Goal: Task Accomplishment & Management: Manage account settings

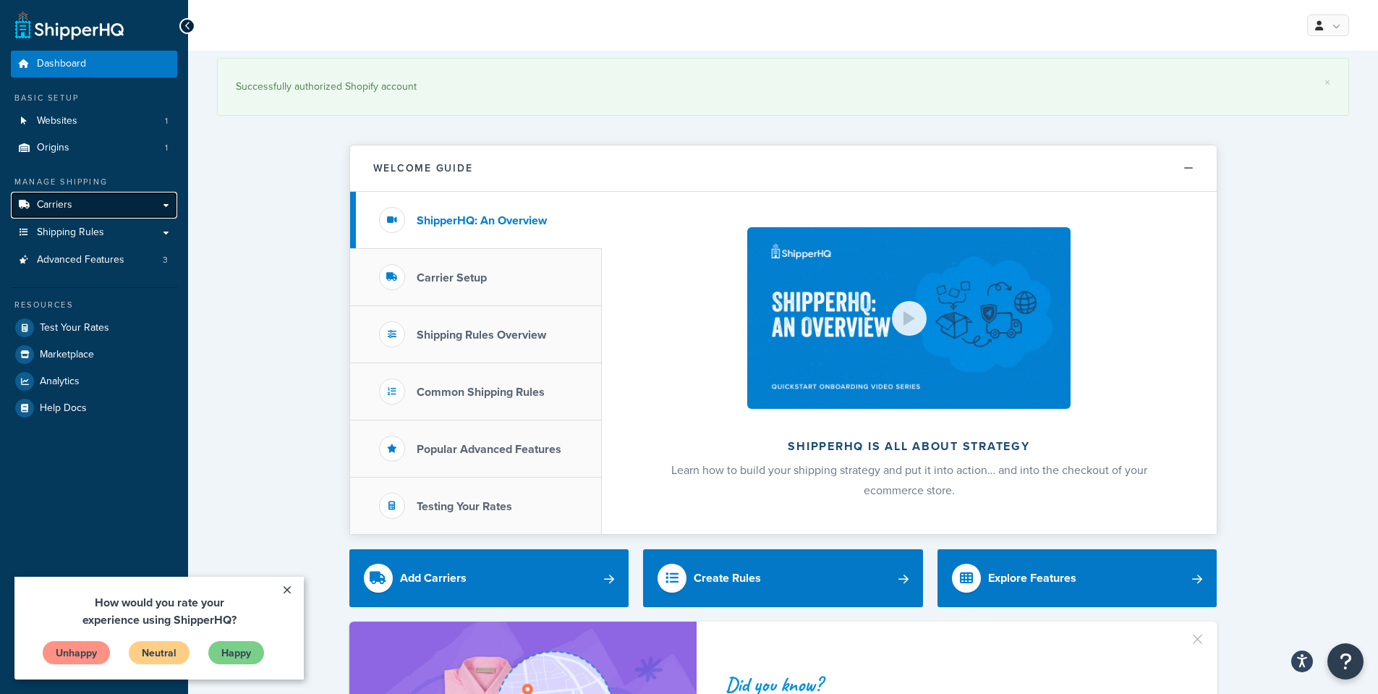
click at [158, 208] on link "Carriers" at bounding box center [94, 205] width 166 height 27
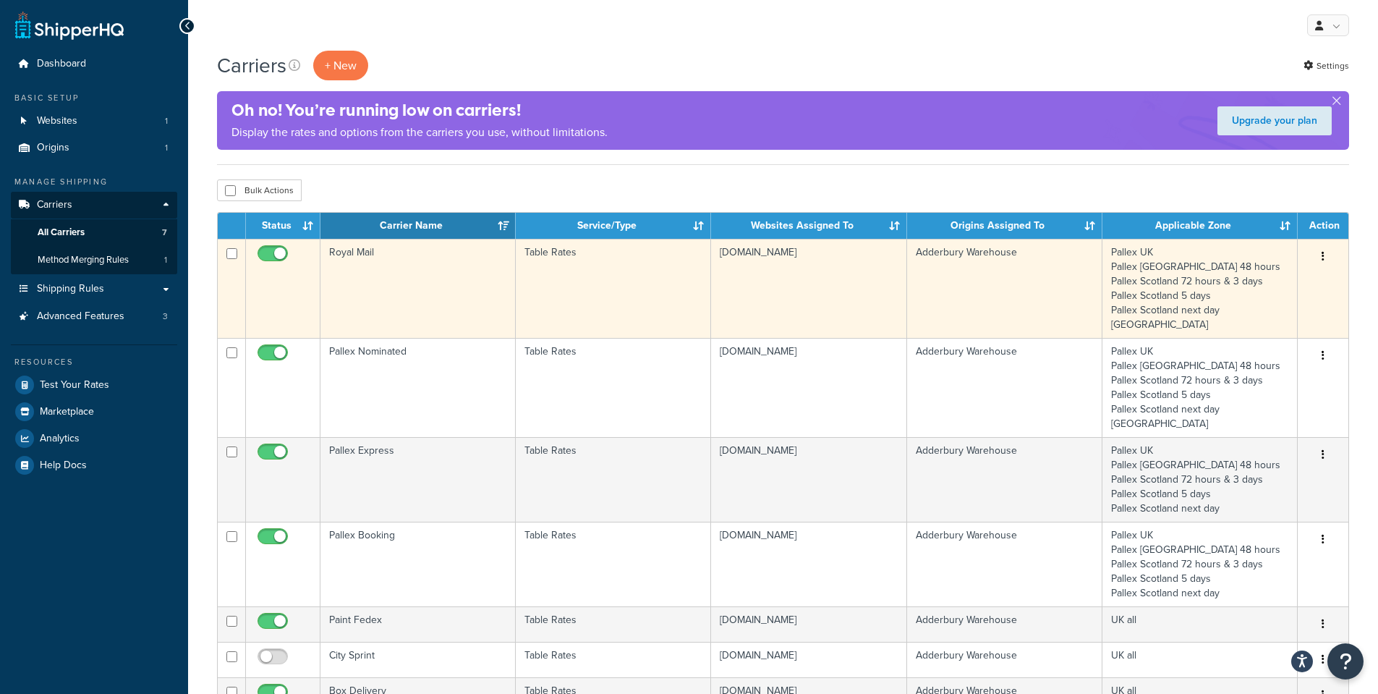
click at [414, 278] on td "Royal Mail" at bounding box center [418, 288] width 195 height 99
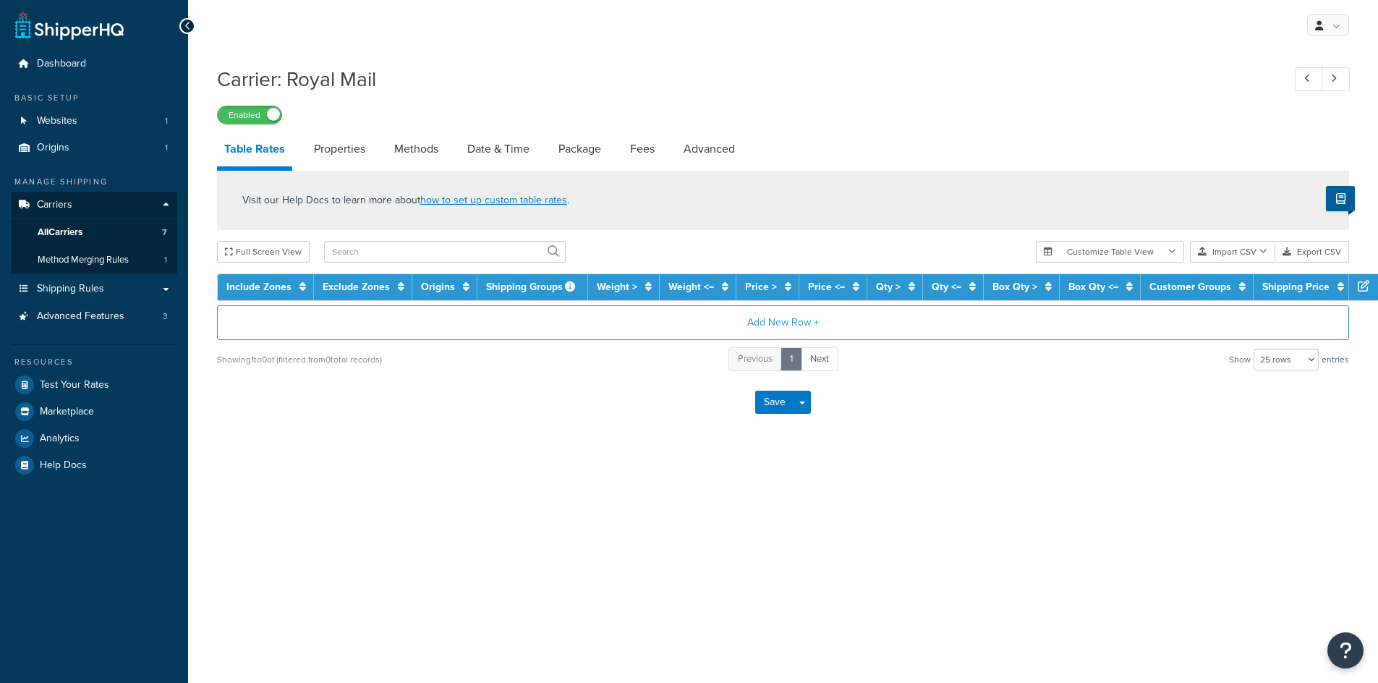
select select "25"
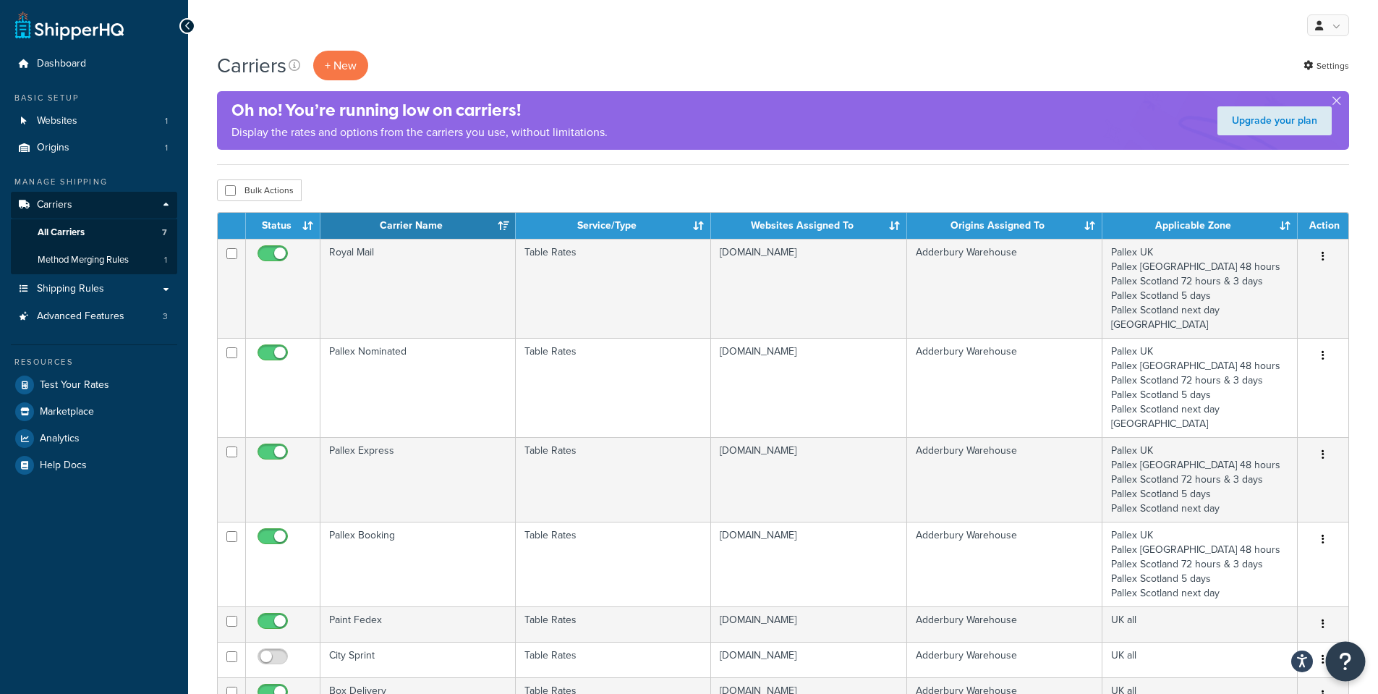
click at [1344, 660] on icon "Open Resource Center" at bounding box center [1346, 661] width 14 height 20
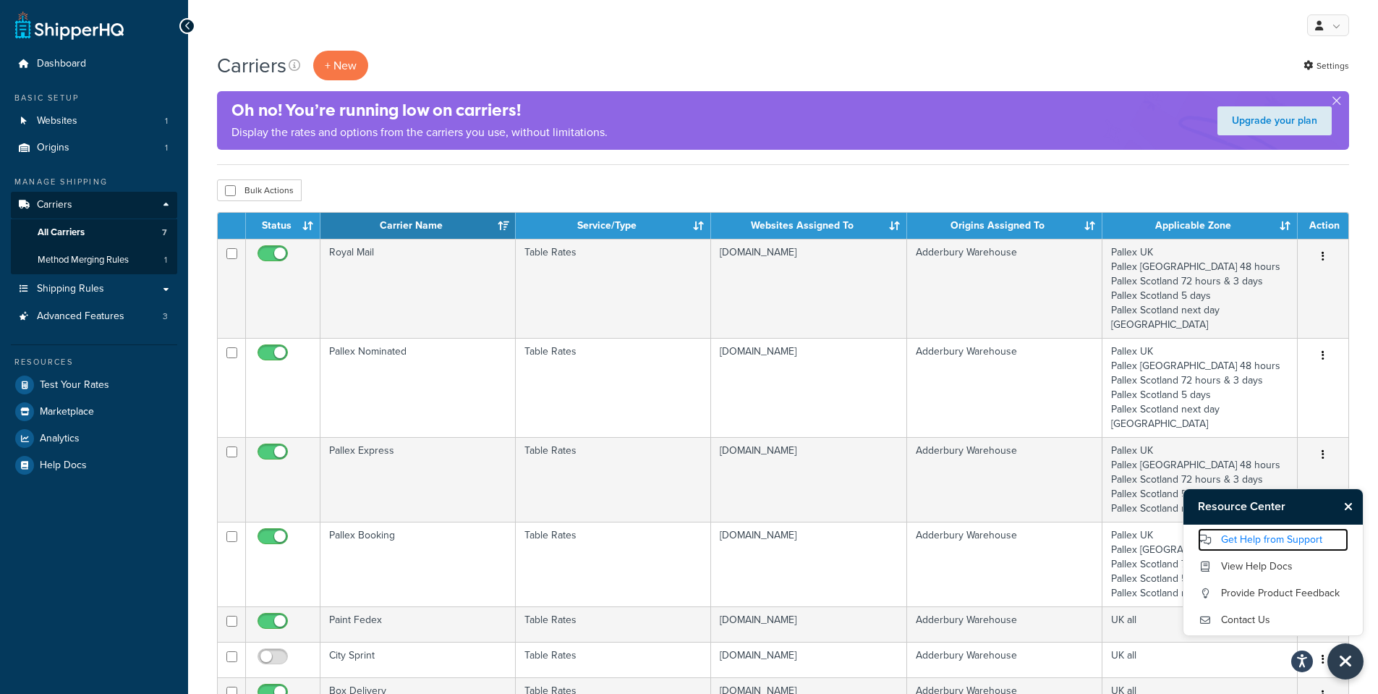
click at [1294, 538] on link "Get Help from Support" at bounding box center [1273, 539] width 150 height 23
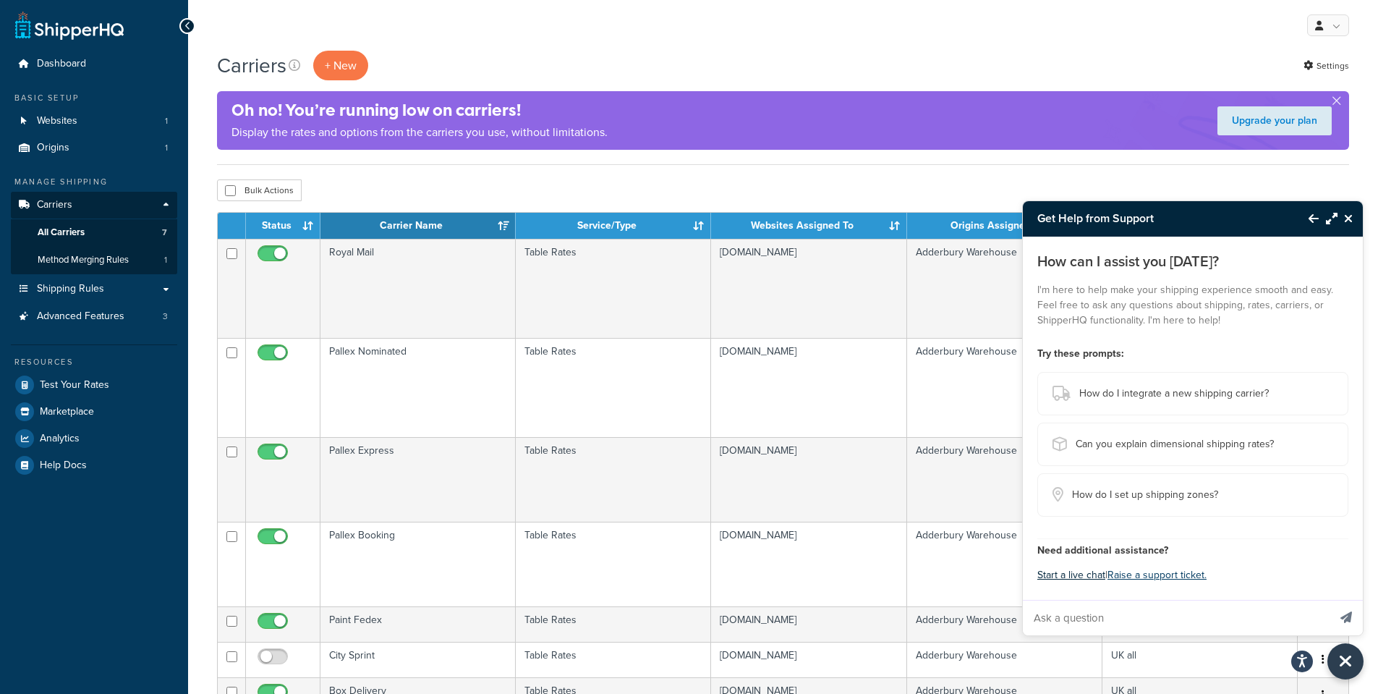
click at [1077, 574] on button "Start a live chat" at bounding box center [1072, 575] width 68 height 20
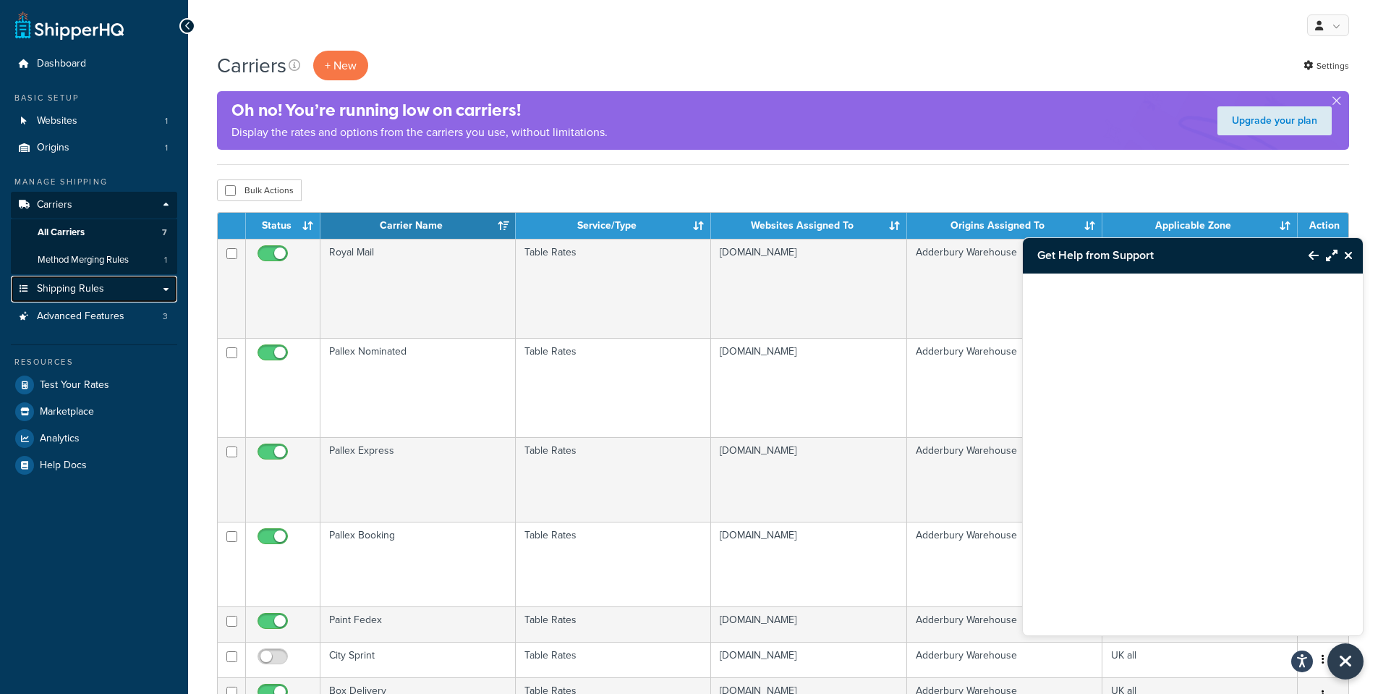
click at [163, 286] on link "Shipping Rules" at bounding box center [94, 289] width 166 height 27
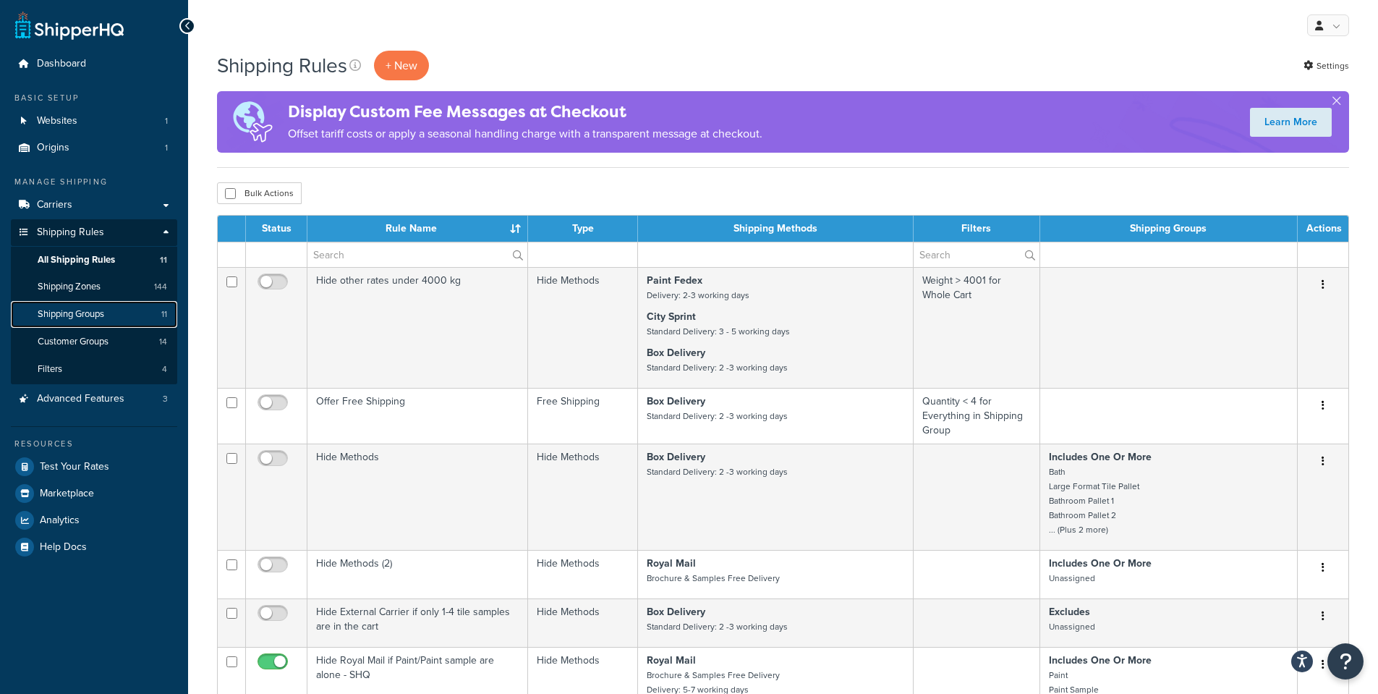
click at [77, 312] on span "Shipping Groups" at bounding box center [71, 314] width 67 height 12
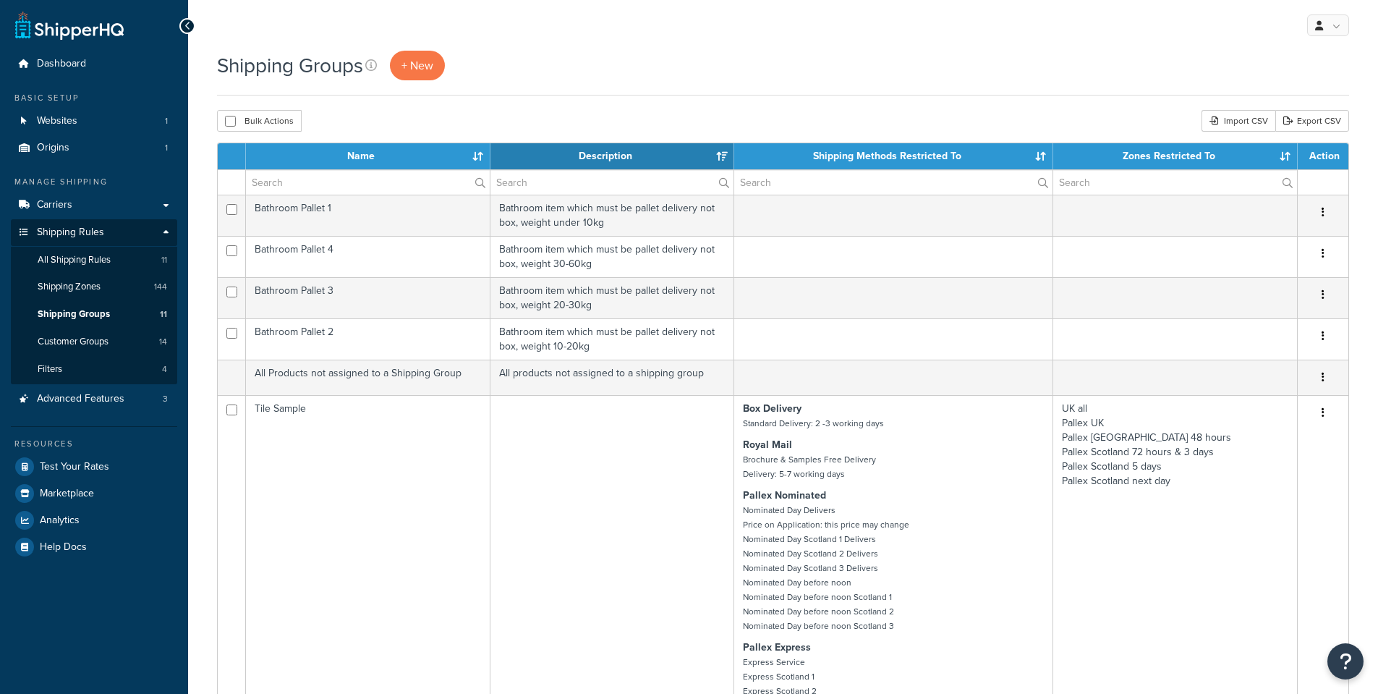
select select "15"
click at [415, 180] on input "text" at bounding box center [368, 182] width 244 height 25
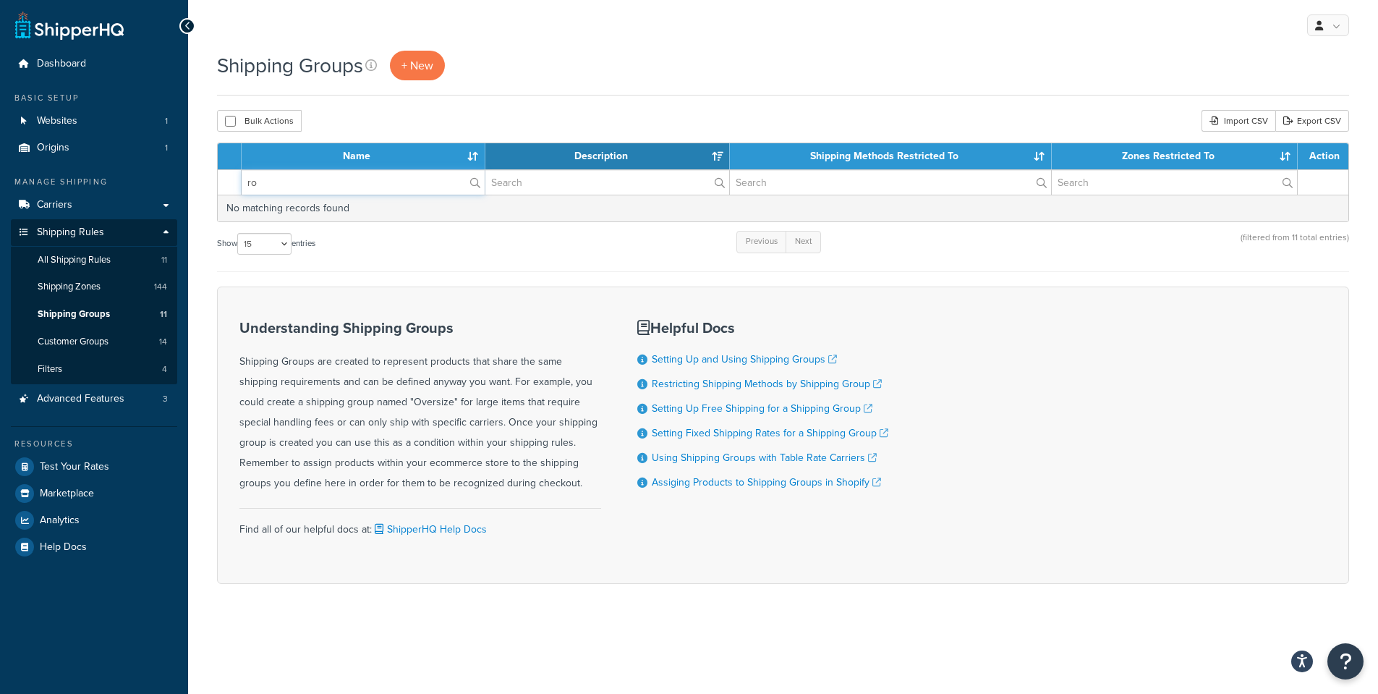
type input "r"
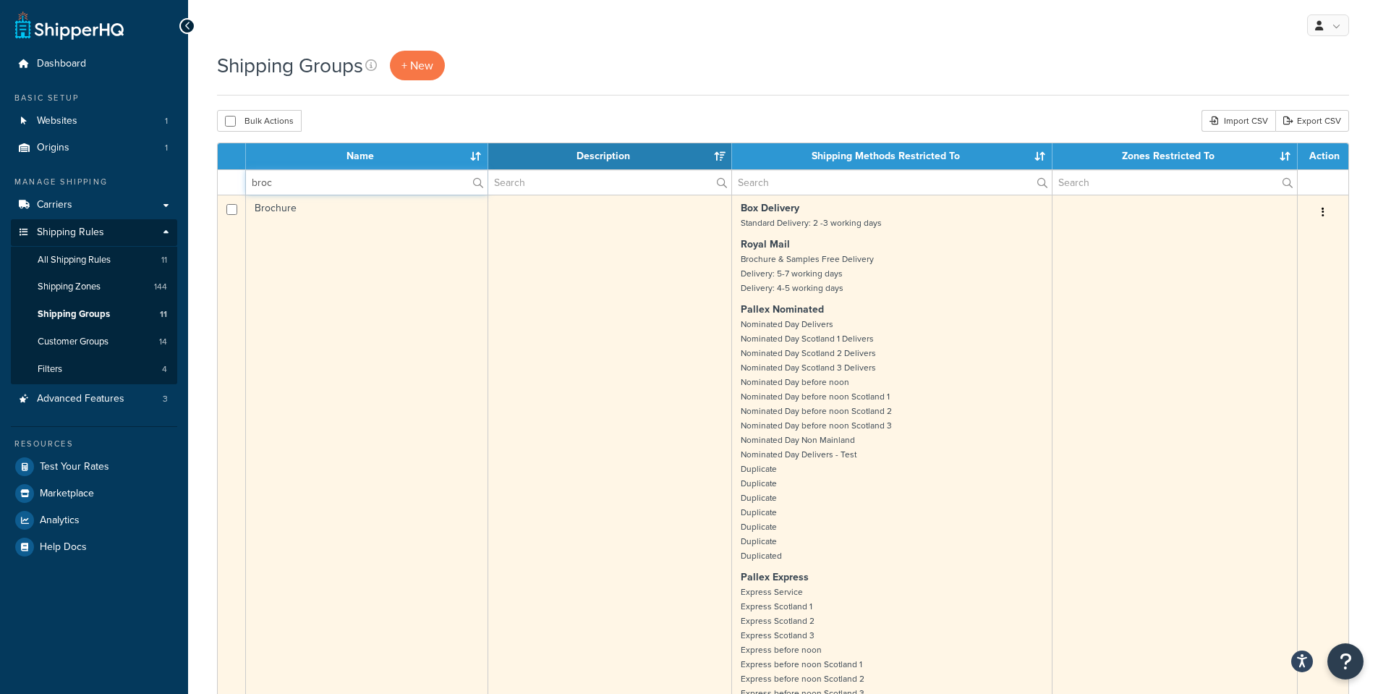
type input "broc"
click at [611, 312] on td at bounding box center [610, 581] width 244 height 772
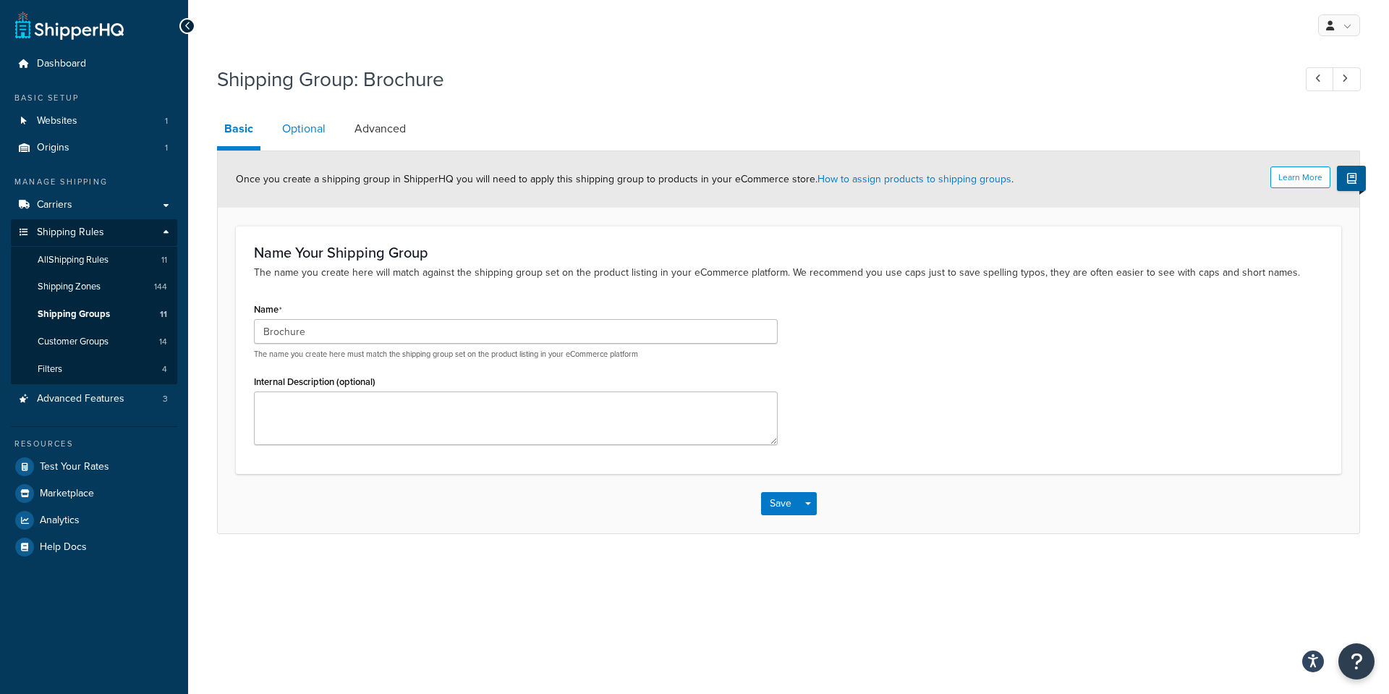
click at [308, 140] on link "Optional" at bounding box center [304, 128] width 58 height 35
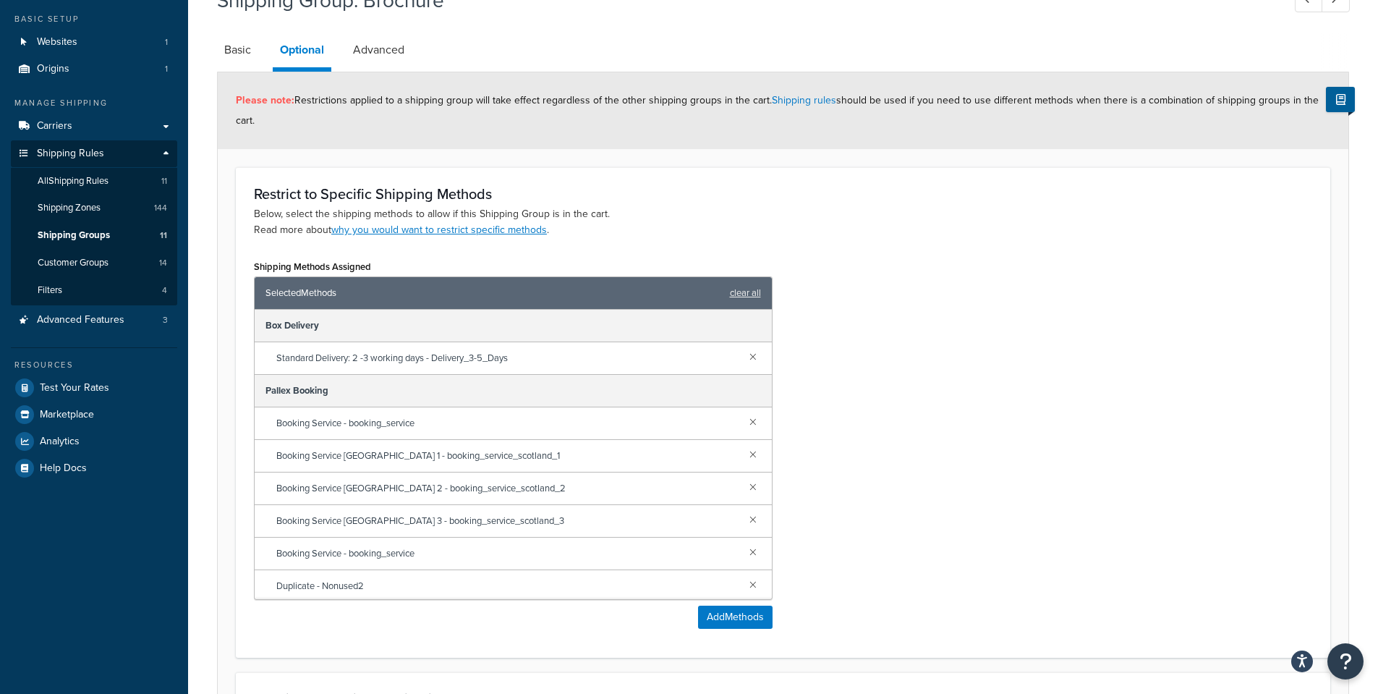
scroll to position [80, 0]
click at [379, 44] on link "Advanced" at bounding box center [379, 49] width 66 height 35
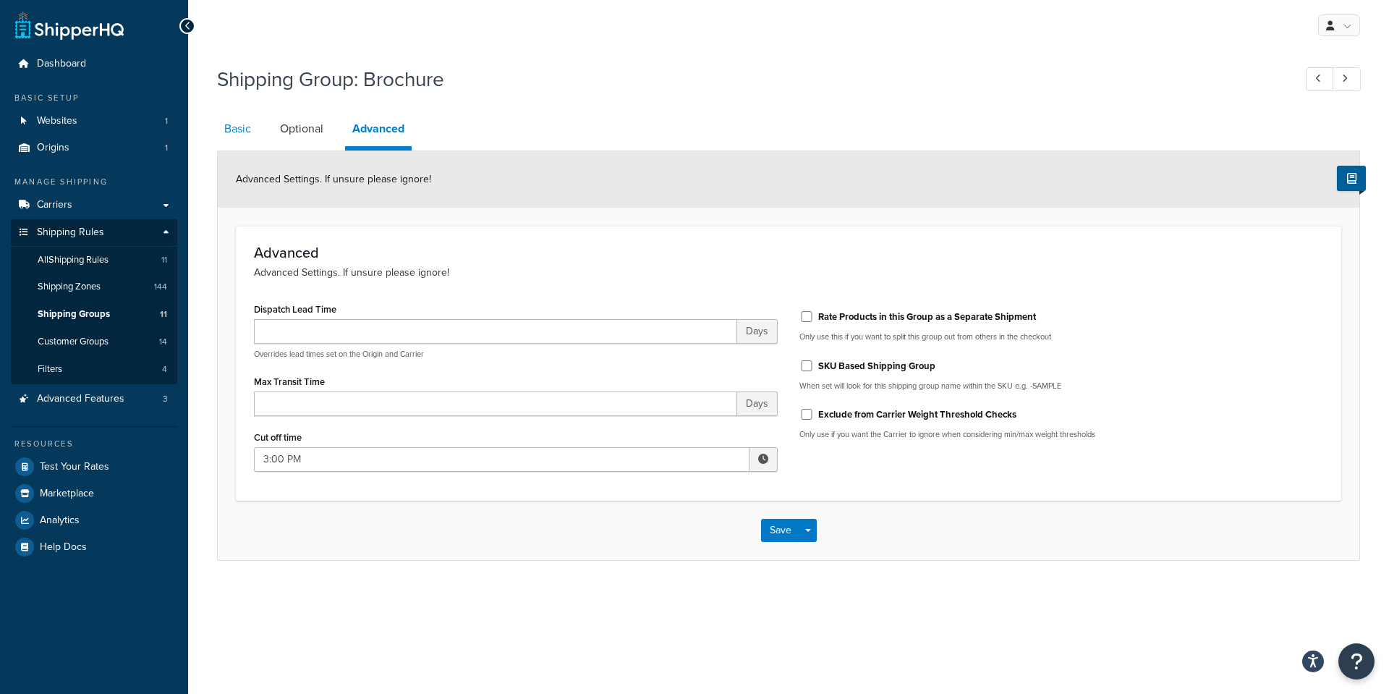
click at [238, 135] on link "Basic" at bounding box center [237, 128] width 41 height 35
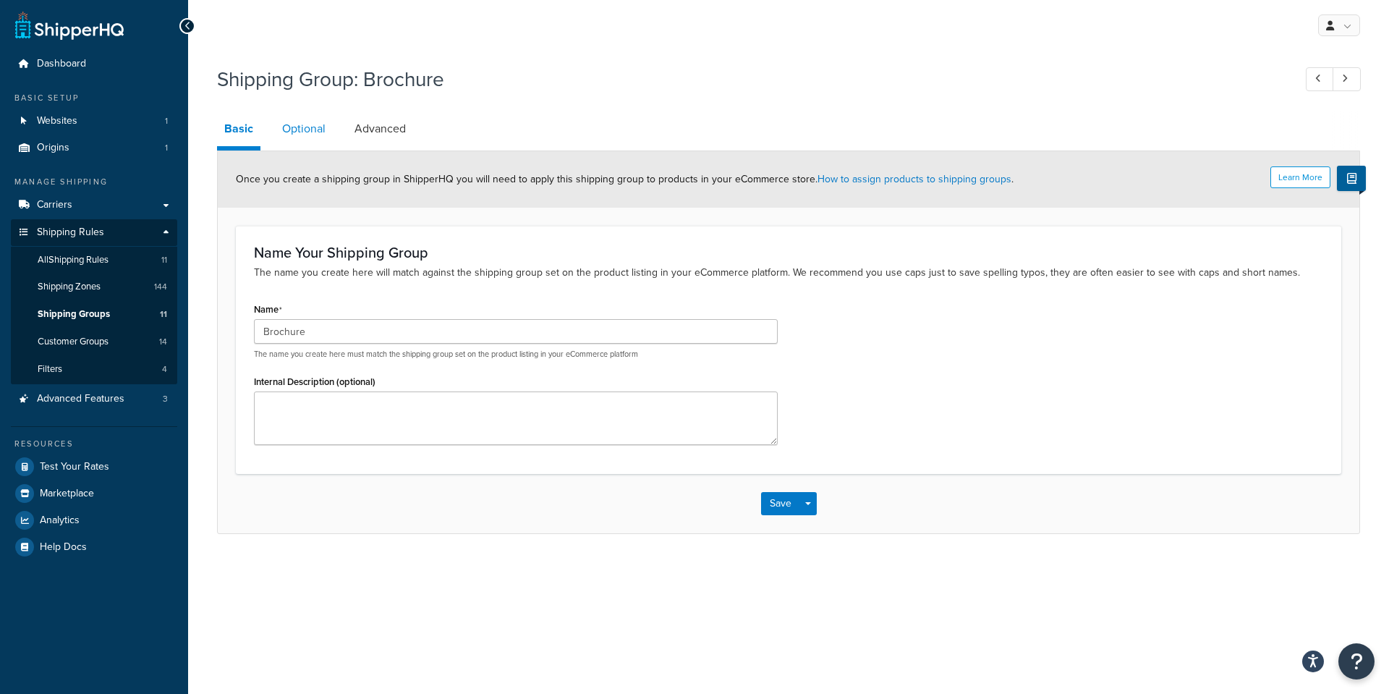
click at [292, 129] on link "Optional" at bounding box center [304, 128] width 58 height 35
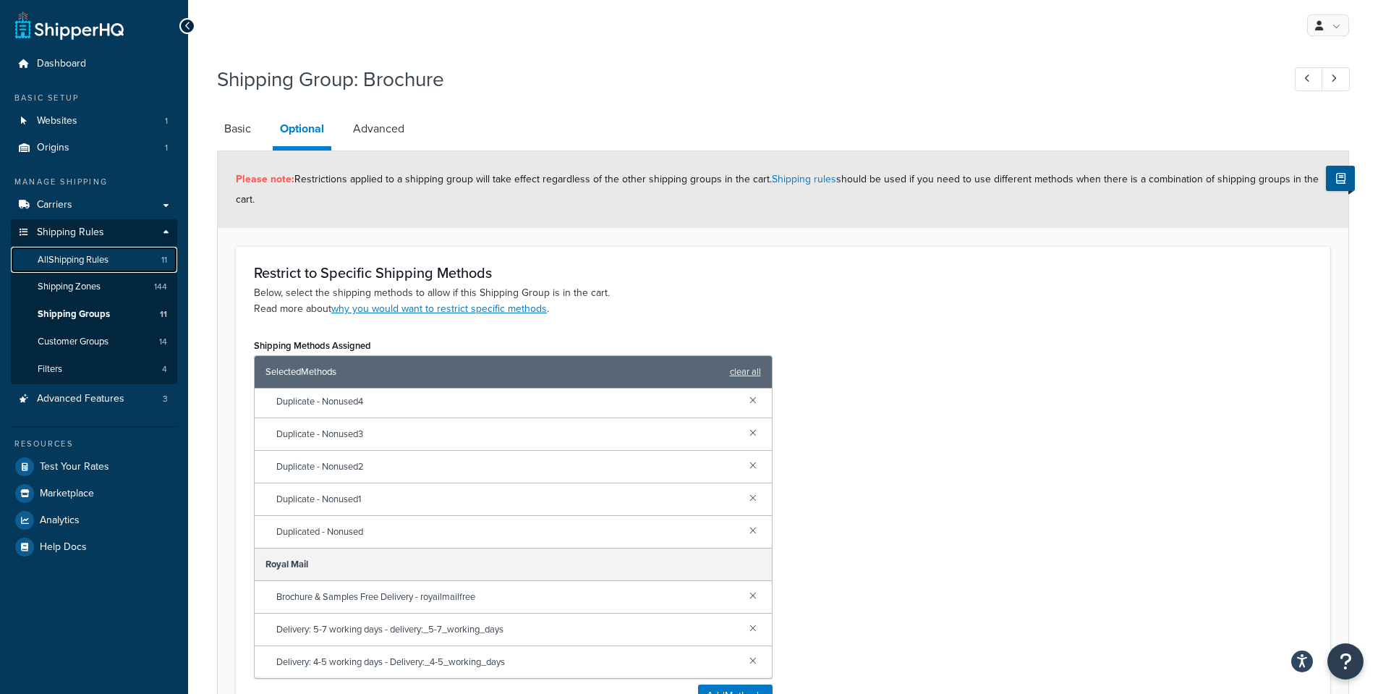
click at [103, 258] on span "All Shipping Rules" at bounding box center [73, 260] width 71 height 12
click at [92, 261] on span "All Shipping Rules" at bounding box center [73, 260] width 71 height 12
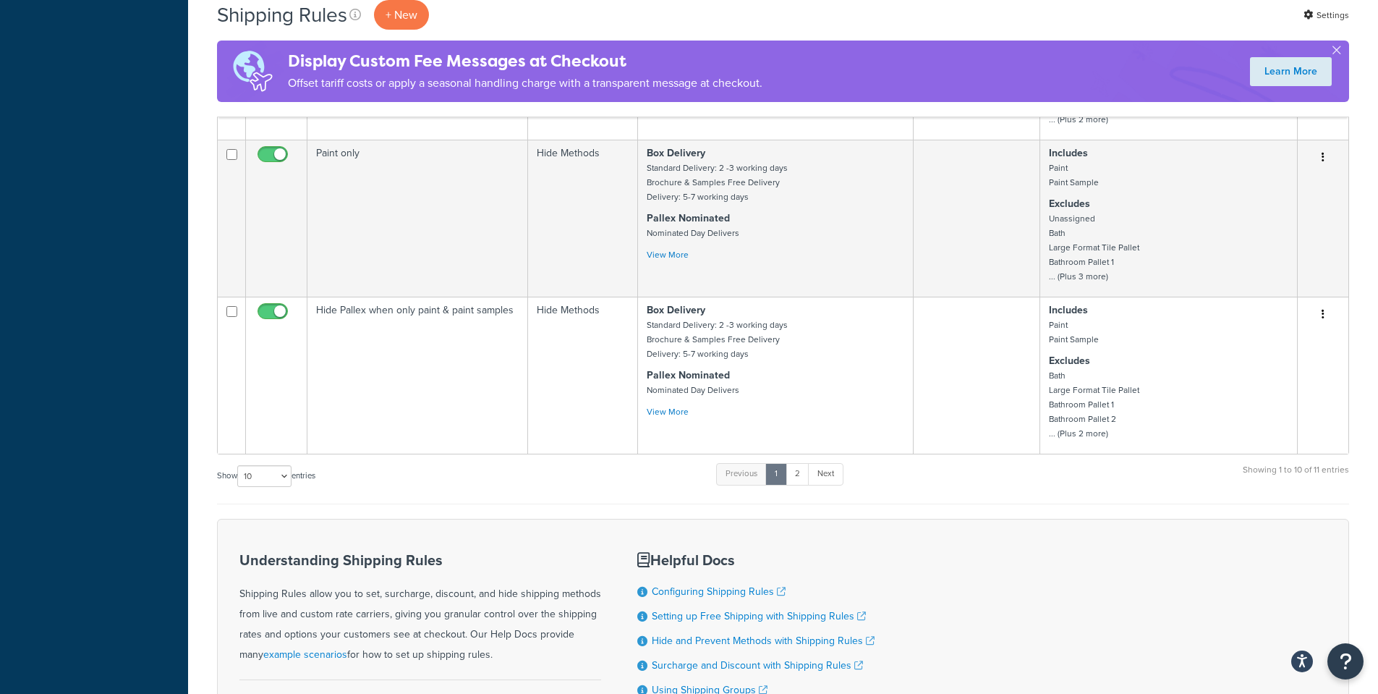
scroll to position [941, 0]
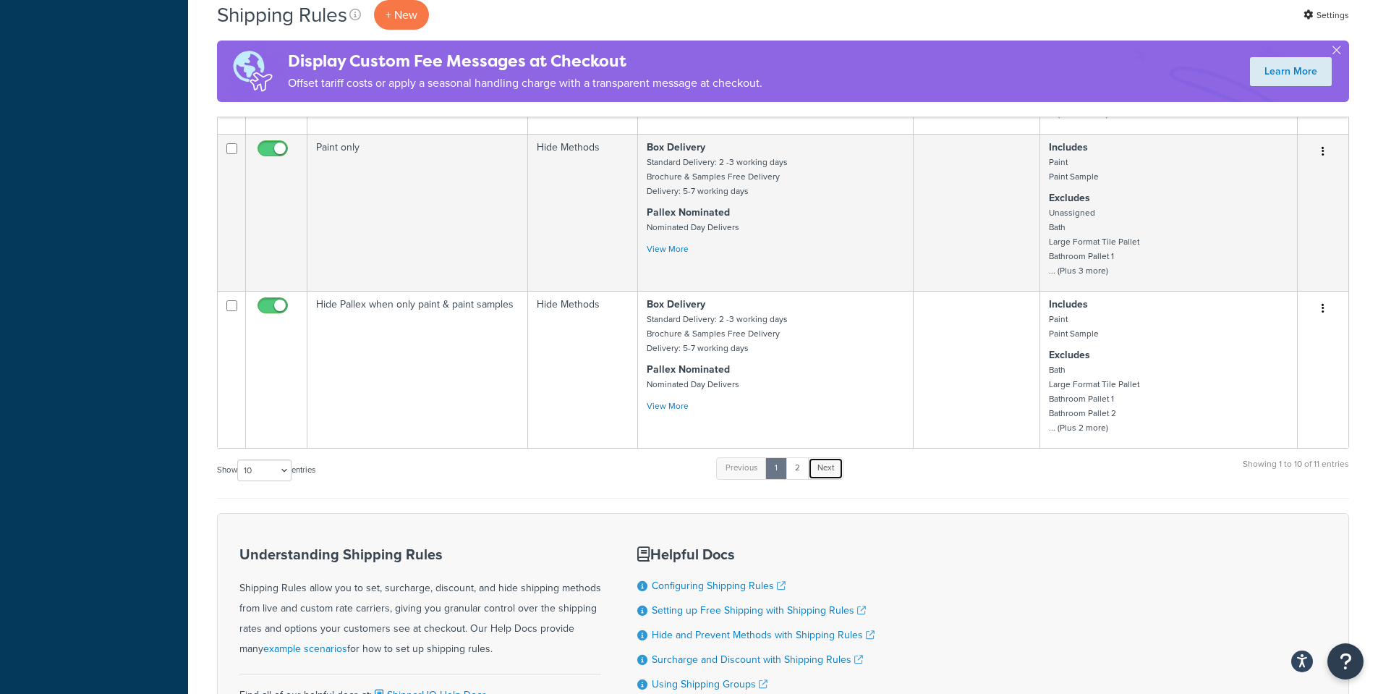
click at [831, 475] on link "Next" at bounding box center [825, 468] width 35 height 22
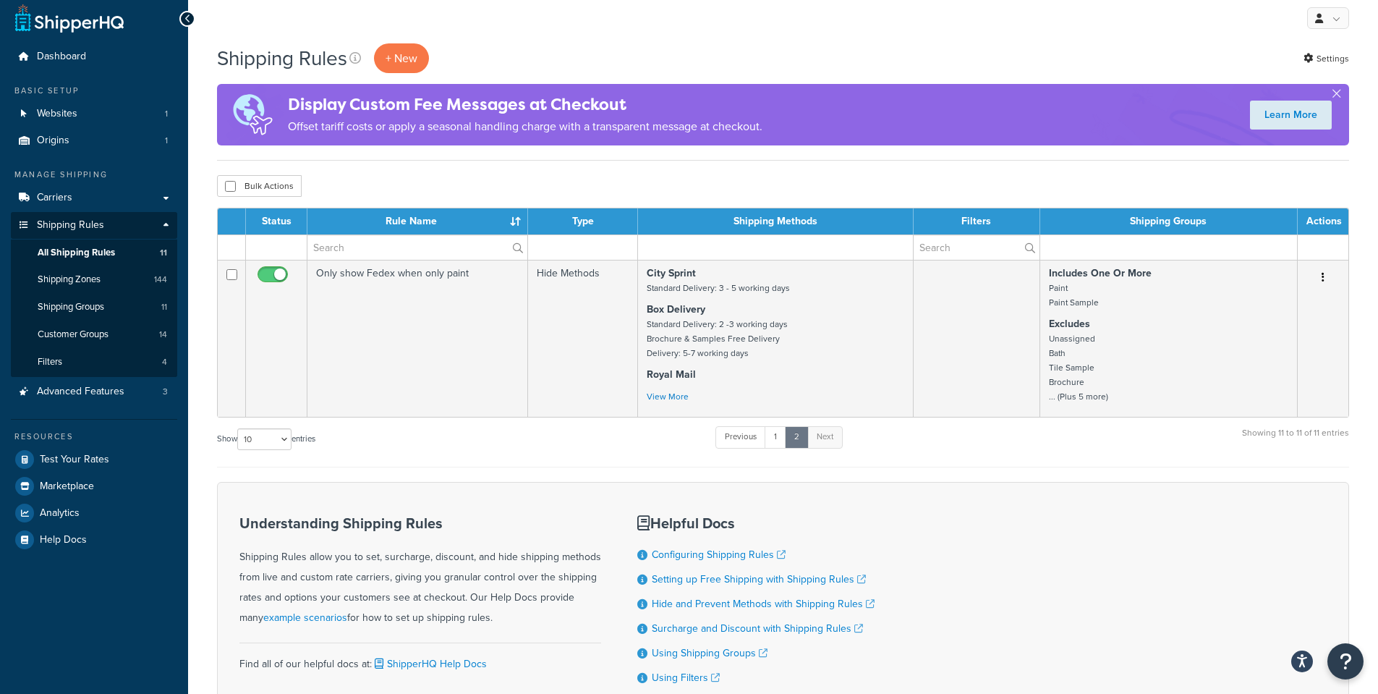
scroll to position [0, 0]
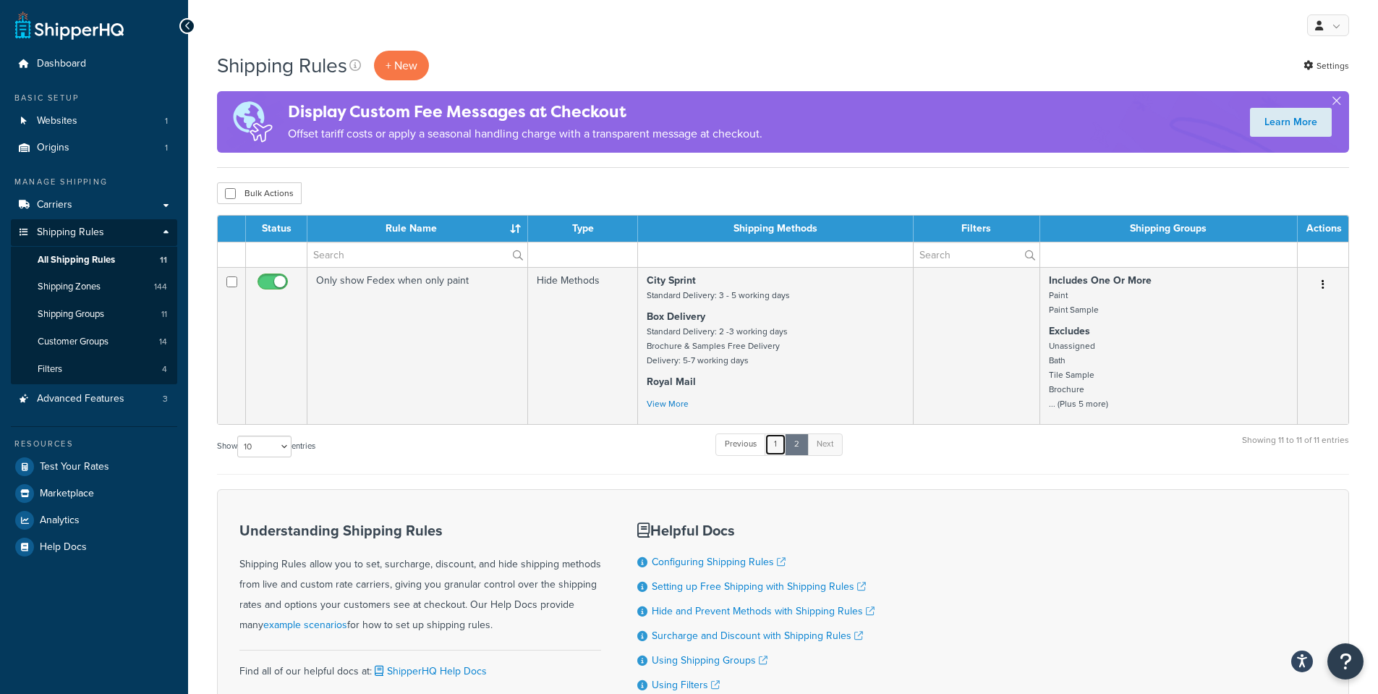
click at [774, 446] on link "1" at bounding box center [776, 444] width 22 height 22
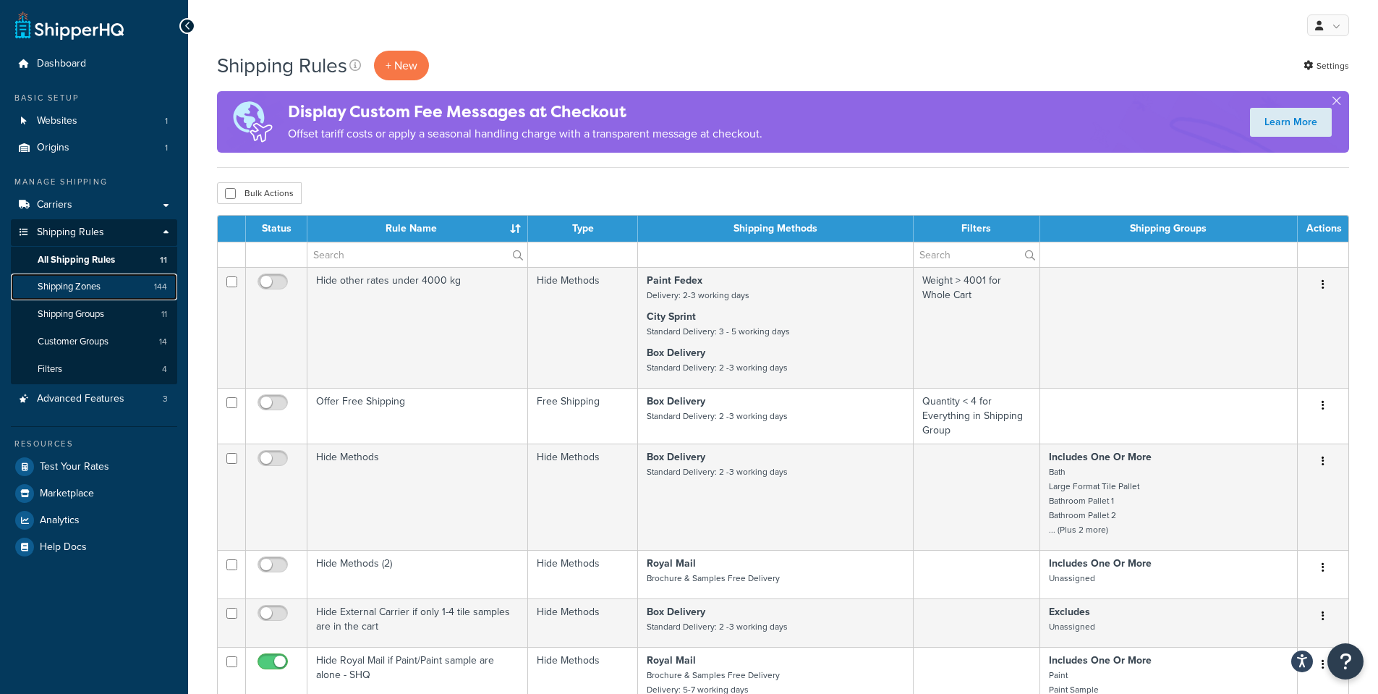
click at [58, 281] on span "Shipping Zones" at bounding box center [69, 287] width 63 height 12
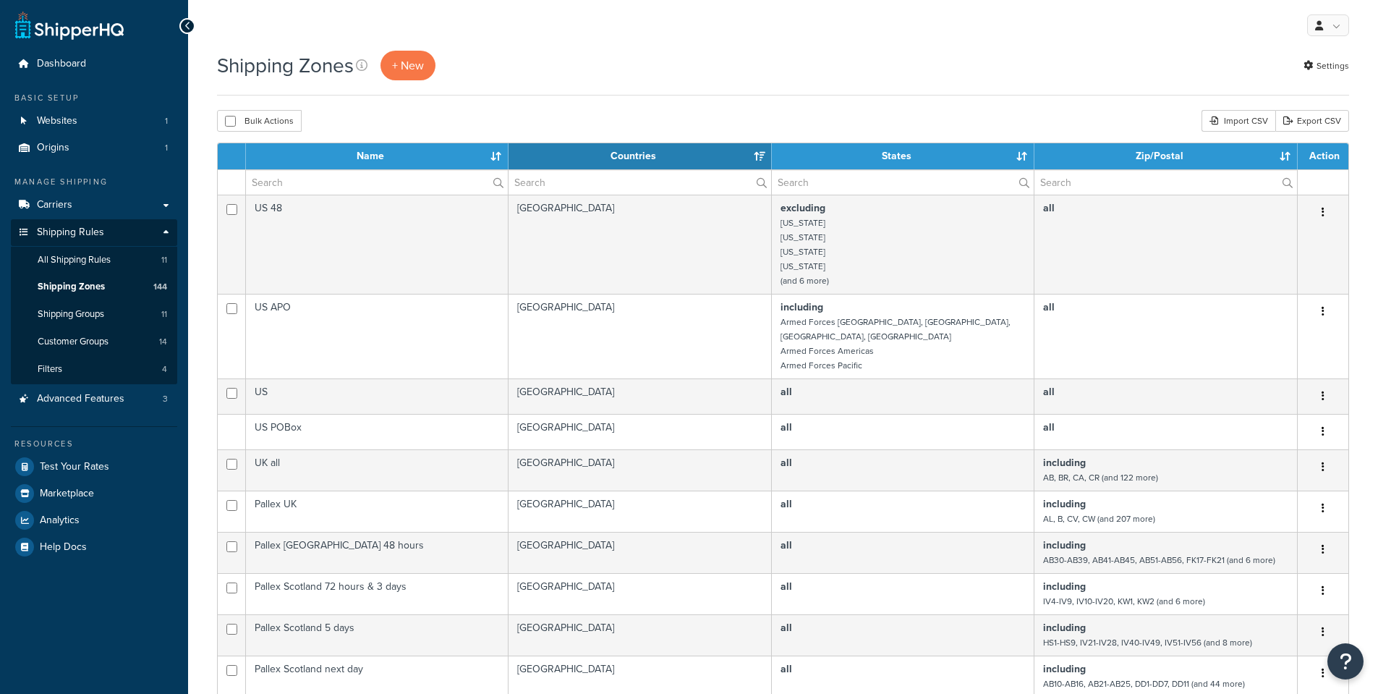
select select "15"
click at [91, 317] on span "Shipping Groups" at bounding box center [71, 314] width 67 height 12
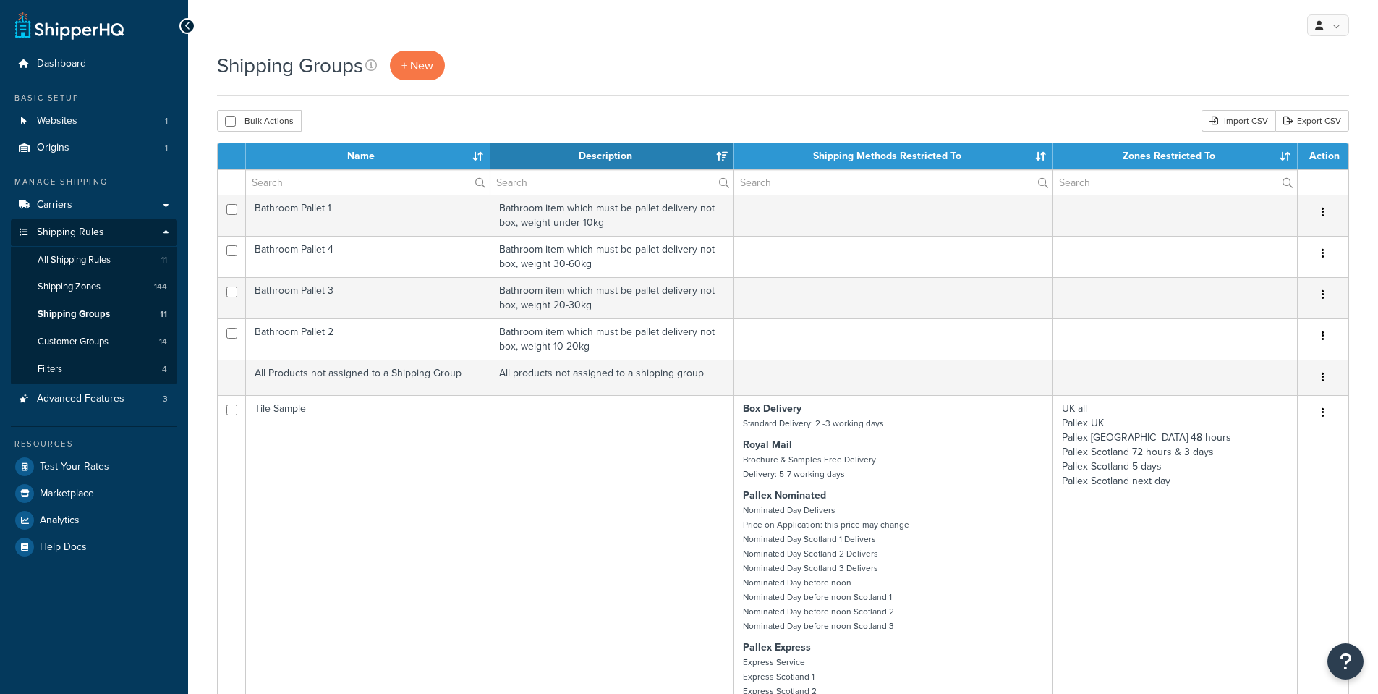
select select "15"
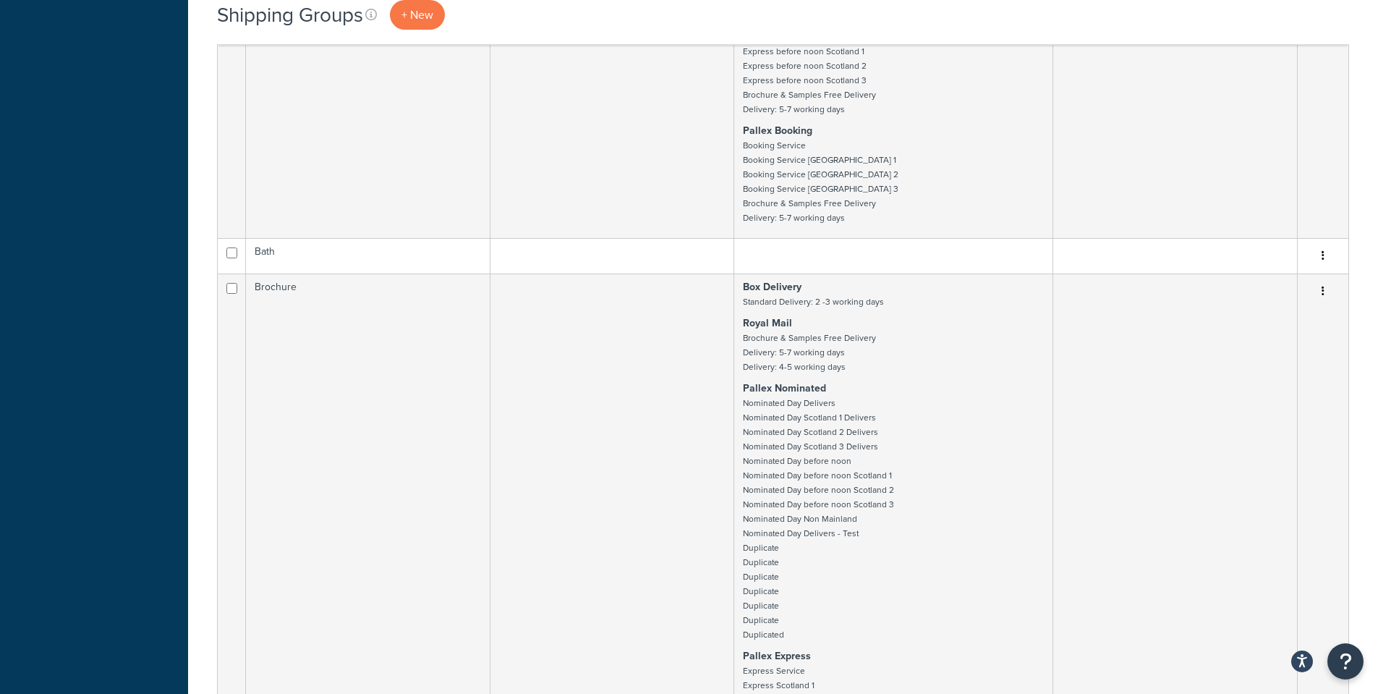
scroll to position [2315, 0]
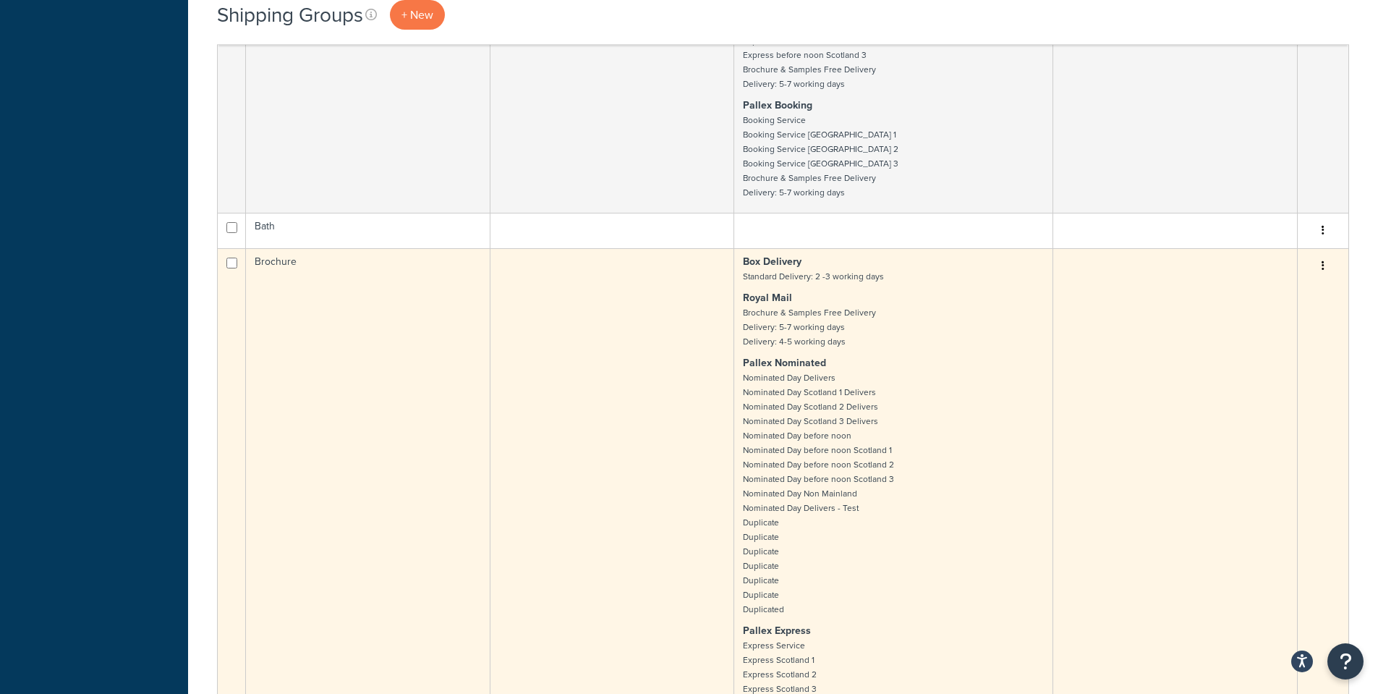
click at [1321, 268] on button "button" at bounding box center [1323, 266] width 20 height 23
click at [1298, 286] on link "Edit" at bounding box center [1265, 296] width 114 height 30
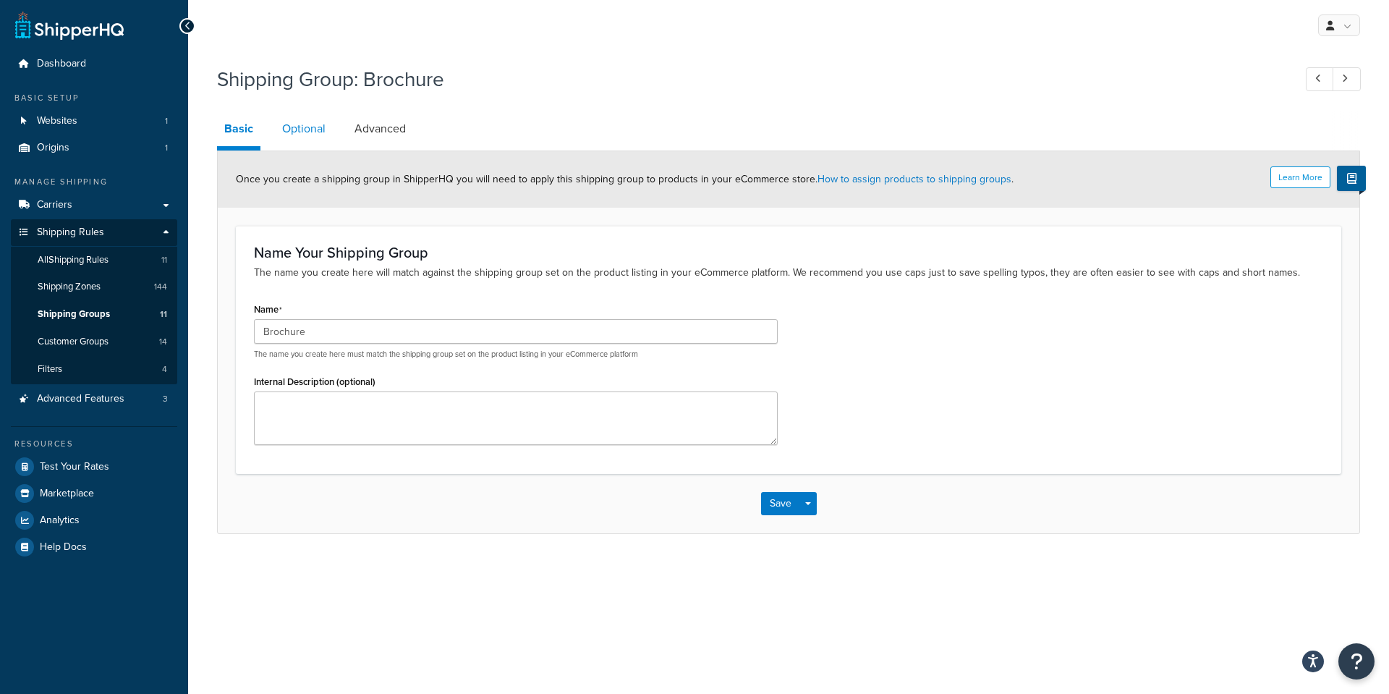
click at [301, 131] on link "Optional" at bounding box center [304, 128] width 58 height 35
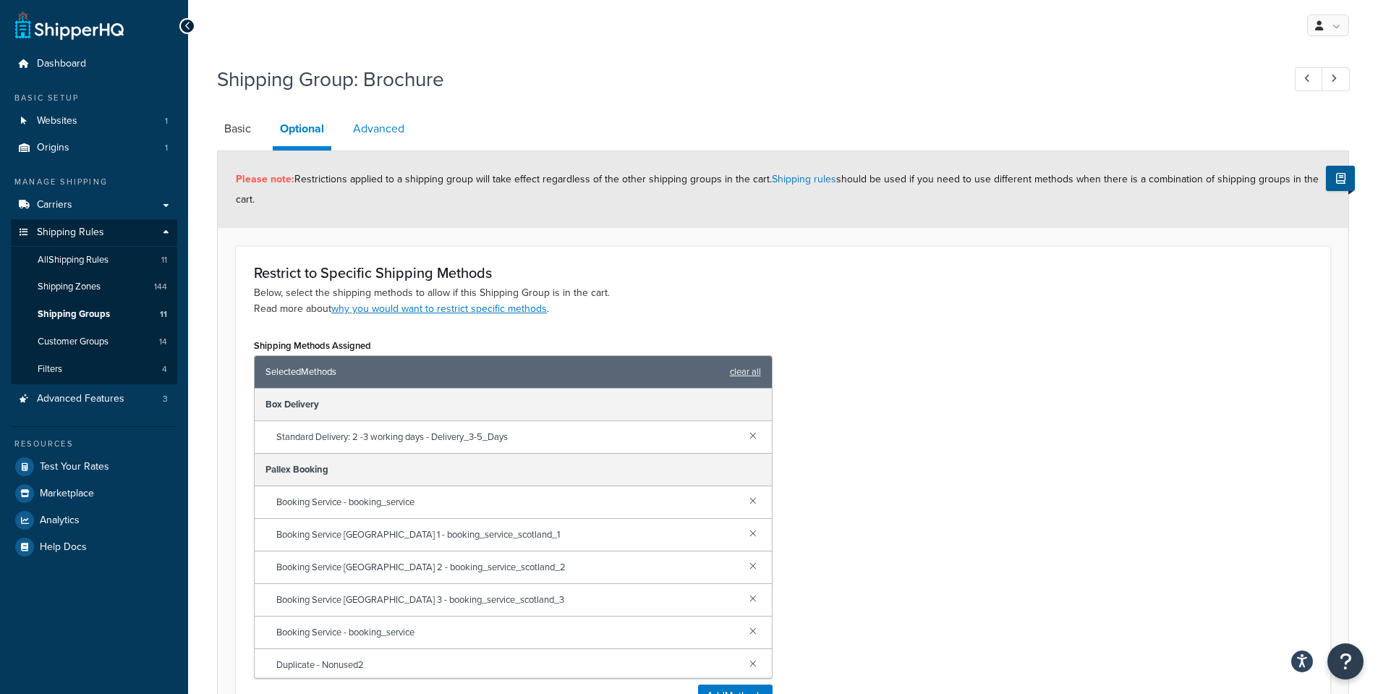
click at [376, 132] on link "Advanced" at bounding box center [379, 128] width 66 height 35
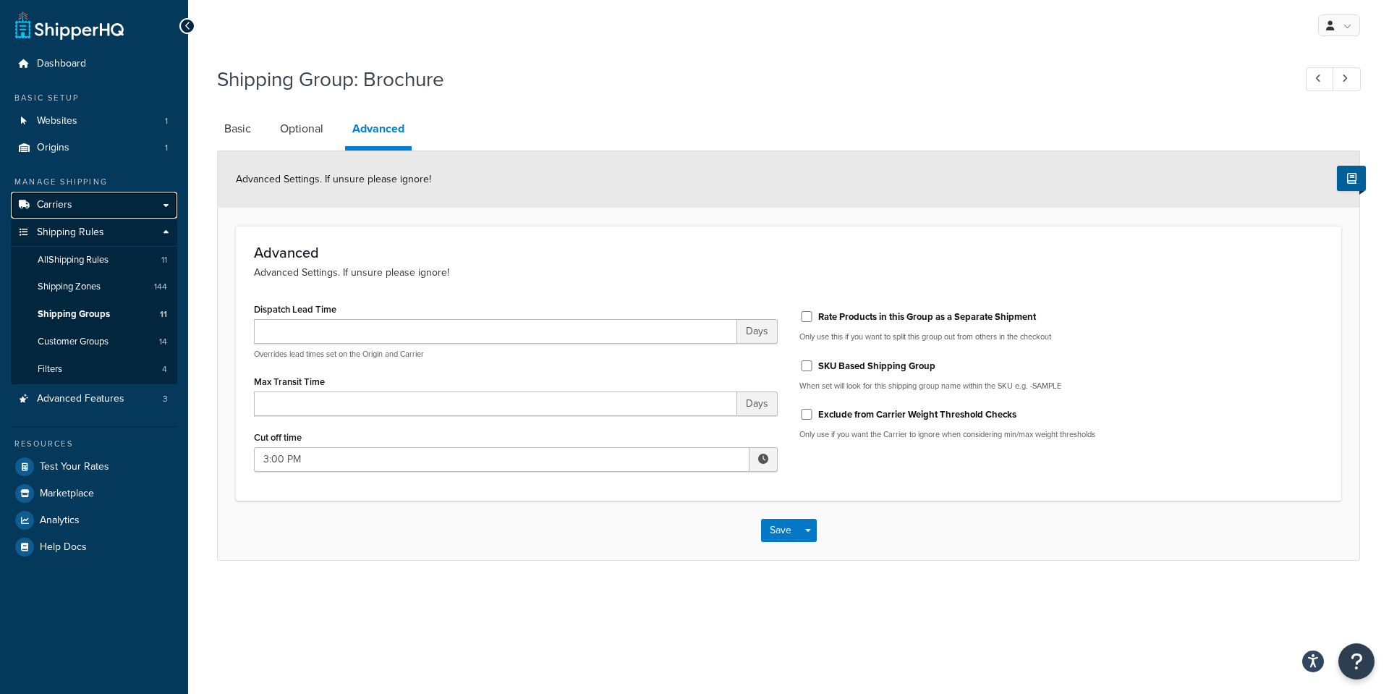
click at [170, 203] on link "Carriers" at bounding box center [94, 205] width 166 height 27
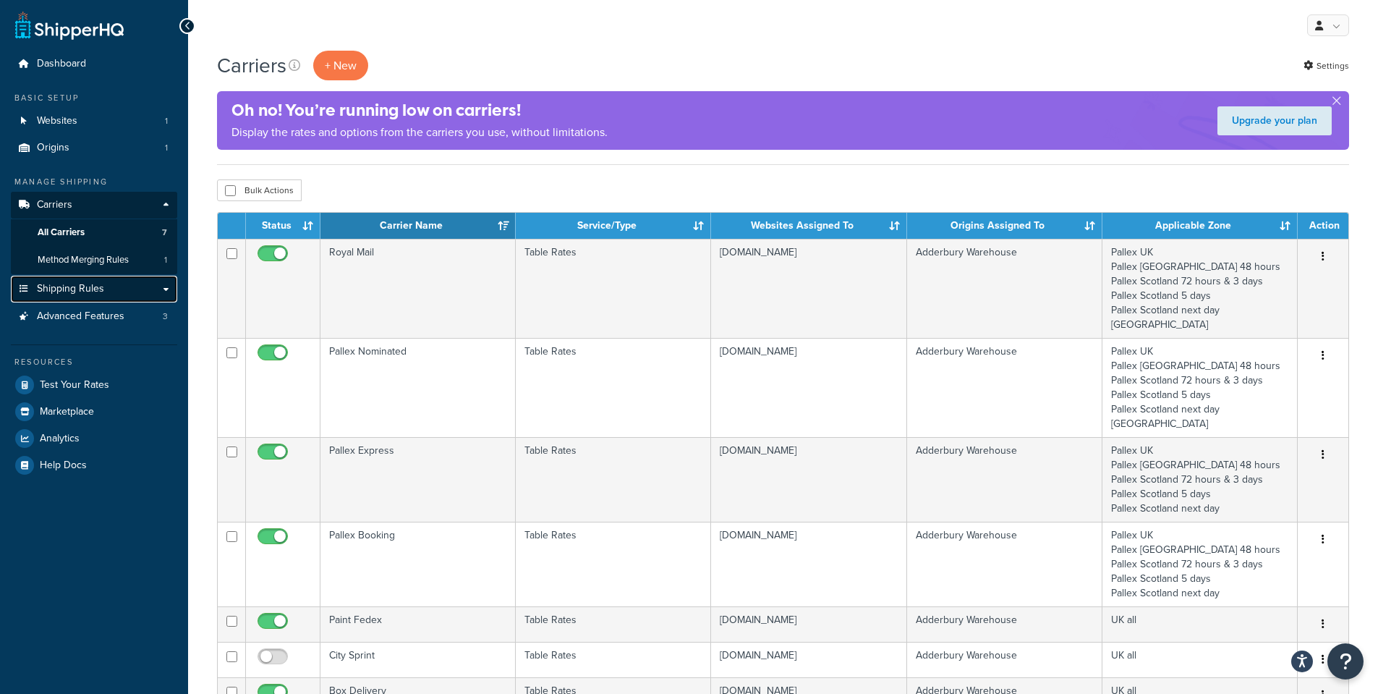
click at [164, 288] on link "Shipping Rules" at bounding box center [94, 289] width 166 height 27
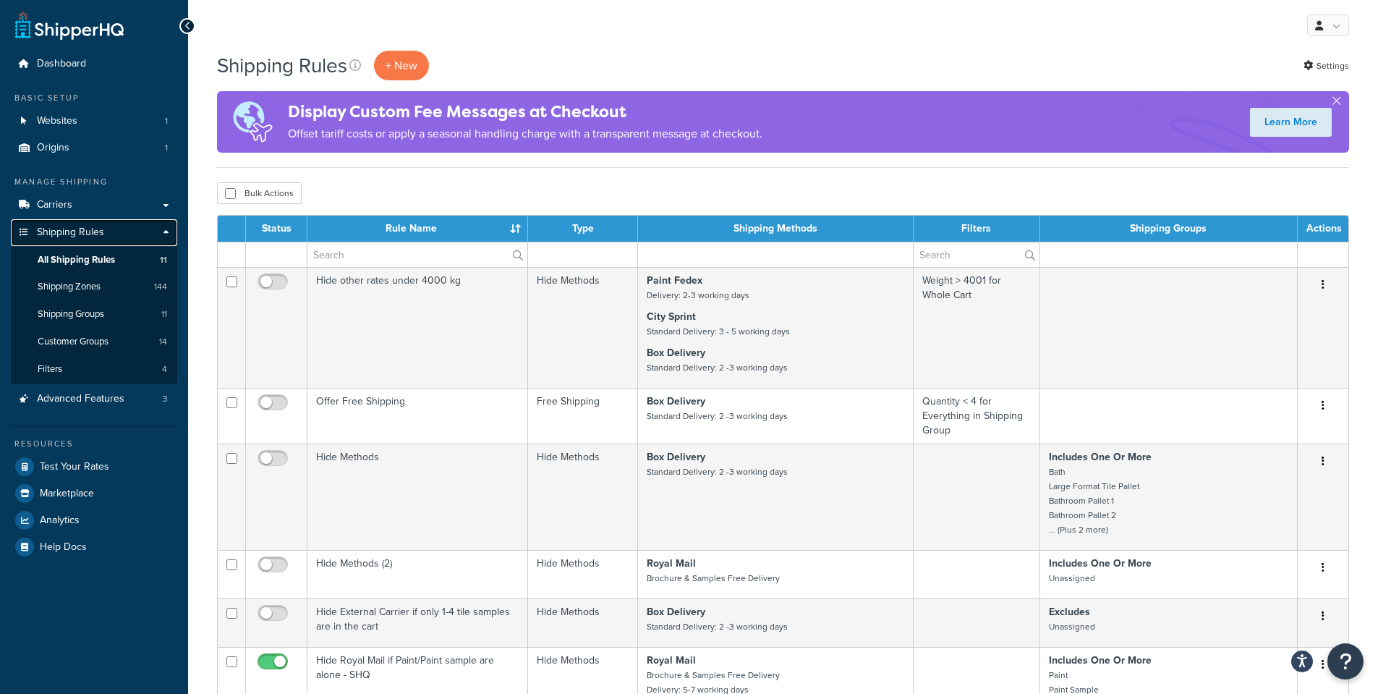
click at [161, 230] on link "Shipping Rules" at bounding box center [94, 232] width 166 height 27
click at [164, 230] on link "Shipping Rules" at bounding box center [94, 232] width 166 height 27
click at [158, 205] on link "Carriers" at bounding box center [94, 205] width 166 height 27
